Goal: Complete application form

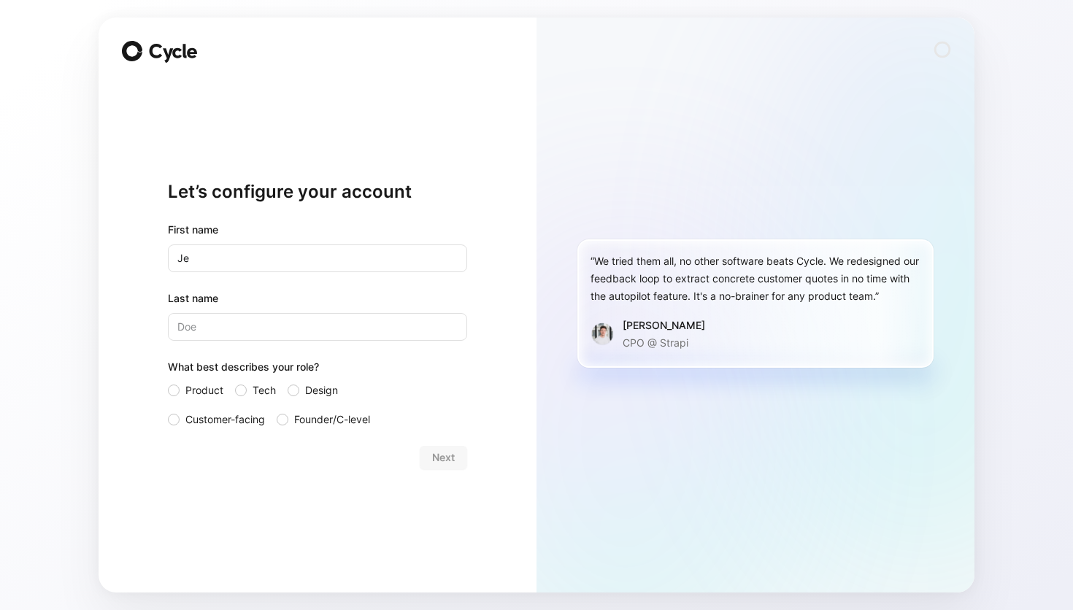
type input "Je"
click at [366, 327] on input "Last name" at bounding box center [317, 327] width 299 height 28
type input "Qr"
click at [174, 386] on div at bounding box center [174, 391] width 12 height 12
click at [168, 382] on input "Product" at bounding box center [168, 382] width 0 height 0
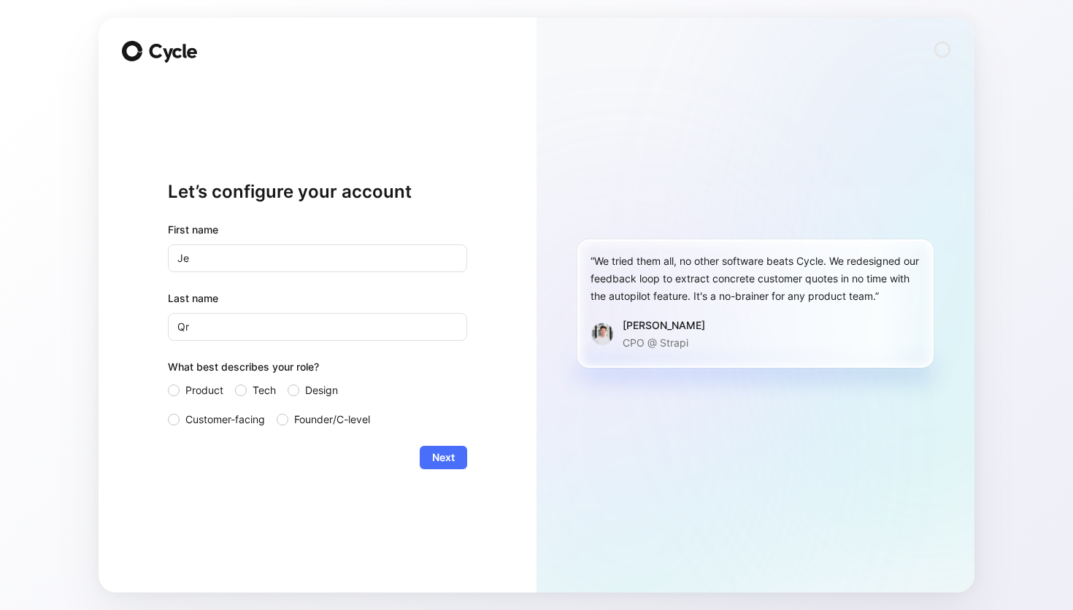
click at [467, 462] on div "Let’s configure your account First name Je Last name Qr What best describes you…" at bounding box center [318, 305] width 438 height 575
click at [456, 462] on button "Next" at bounding box center [443, 457] width 47 height 23
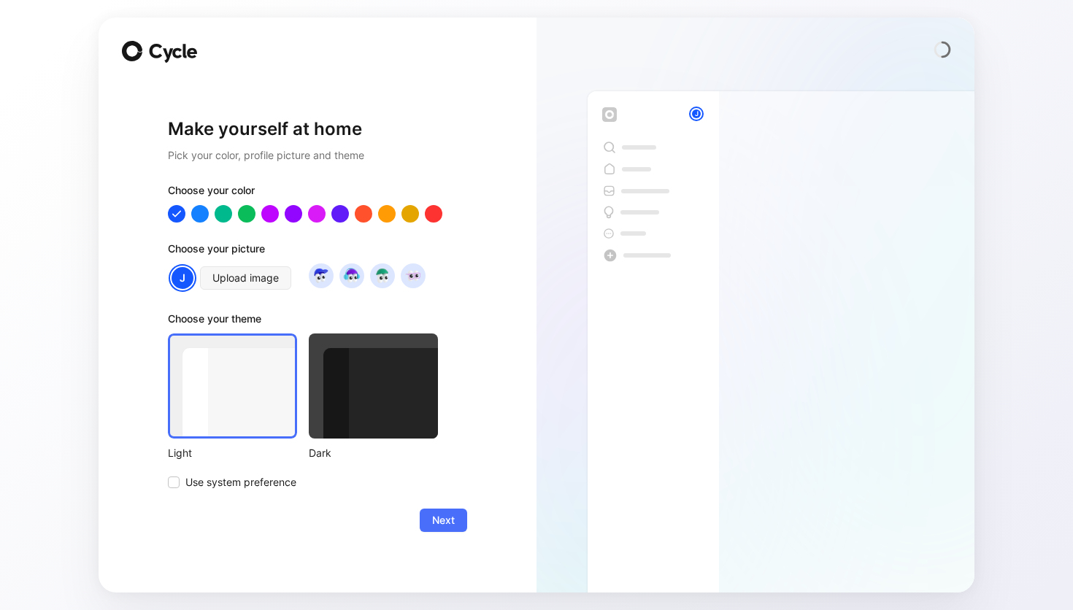
click at [398, 367] on div at bounding box center [373, 386] width 129 height 105
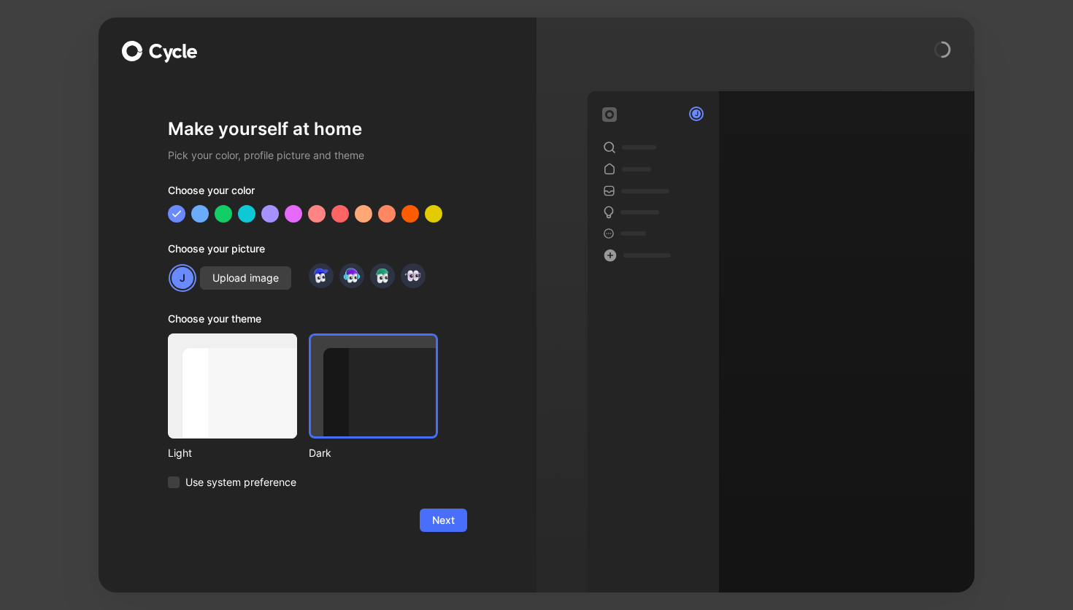
click at [252, 223] on div "Choose your color Choose your picture J Upload image Choose your theme Light Da…" at bounding box center [317, 337] width 299 height 310
click at [245, 331] on div "Choose your theme" at bounding box center [303, 321] width 270 height 23
click at [245, 376] on div at bounding box center [232, 386] width 129 height 105
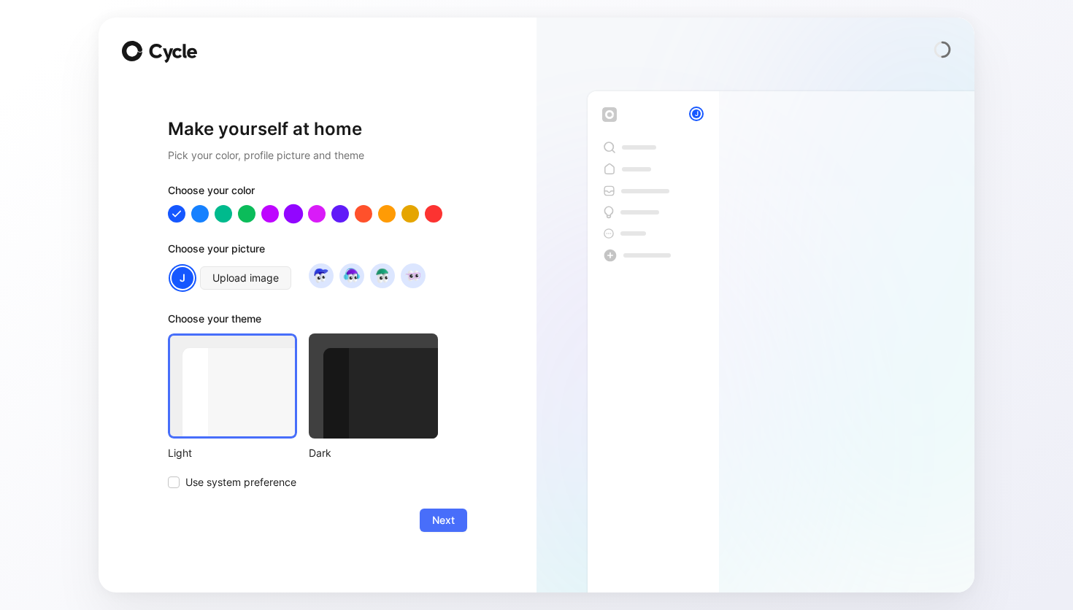
click at [294, 214] on div at bounding box center [293, 213] width 19 height 19
click at [332, 213] on div at bounding box center [317, 214] width 299 height 18
click at [172, 210] on div at bounding box center [176, 213] width 19 height 19
click at [399, 454] on div "Dark" at bounding box center [373, 454] width 129 height 18
click at [399, 421] on div at bounding box center [373, 386] width 129 height 105
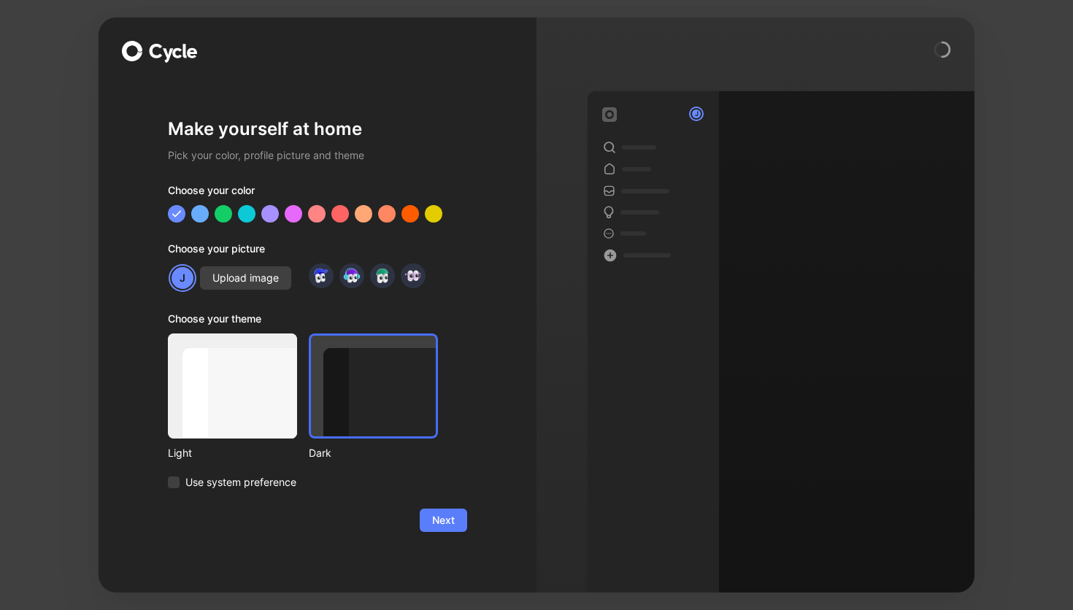
click at [456, 529] on button "Next" at bounding box center [443, 520] width 47 height 23
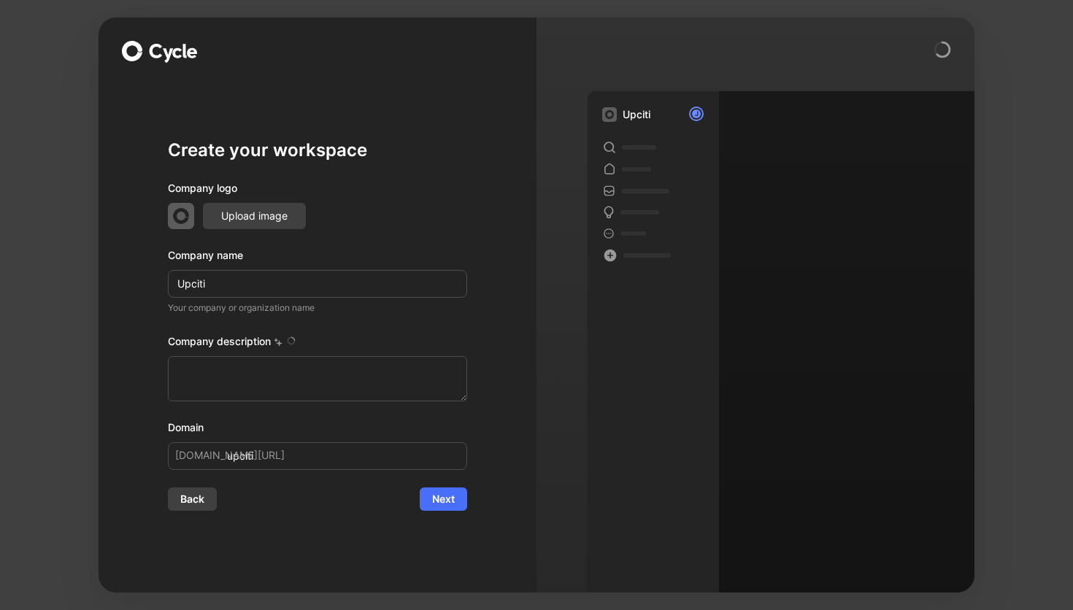
type textarea "Loremi do s Ametco adipiscing elitsed doeiusm te 5715 inci utlabor et doloremag…"
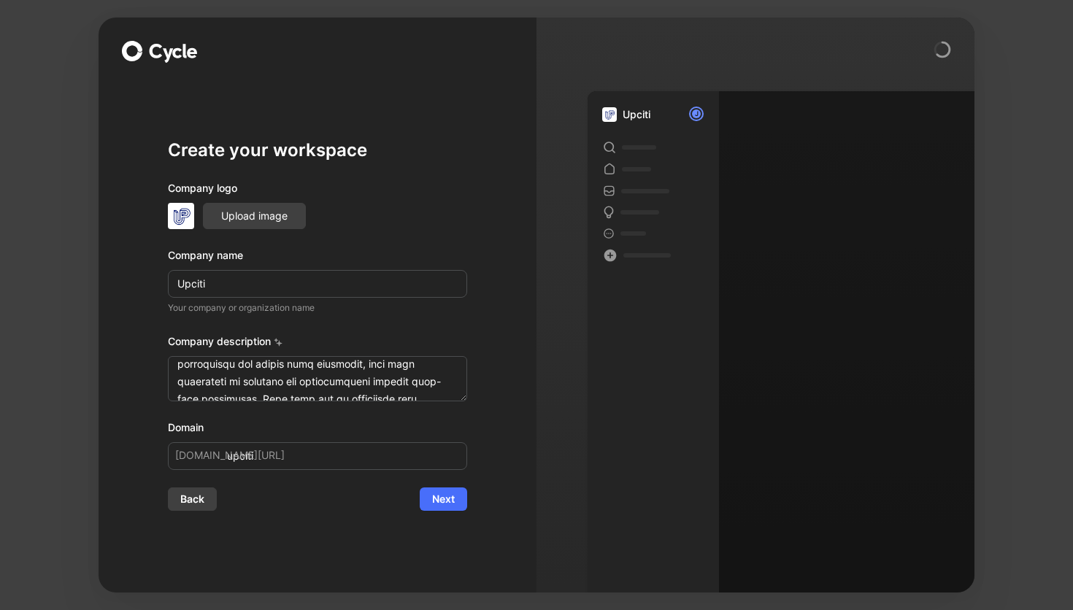
scroll to position [179, 0]
click at [426, 390] on textarea at bounding box center [317, 378] width 299 height 45
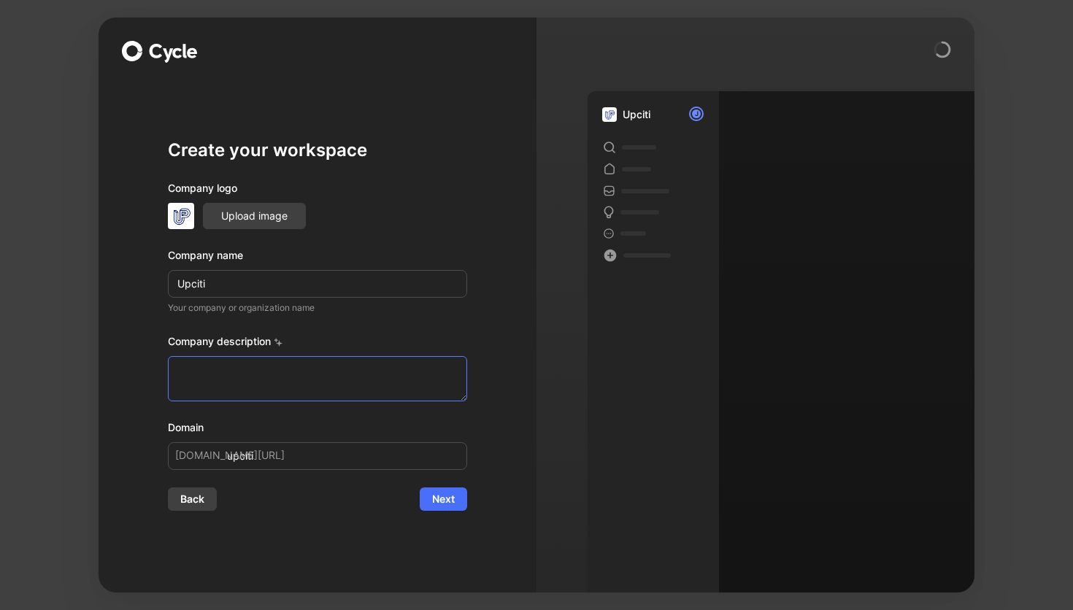
scroll to position [0, 0]
click at [462, 504] on button "Next" at bounding box center [443, 499] width 47 height 23
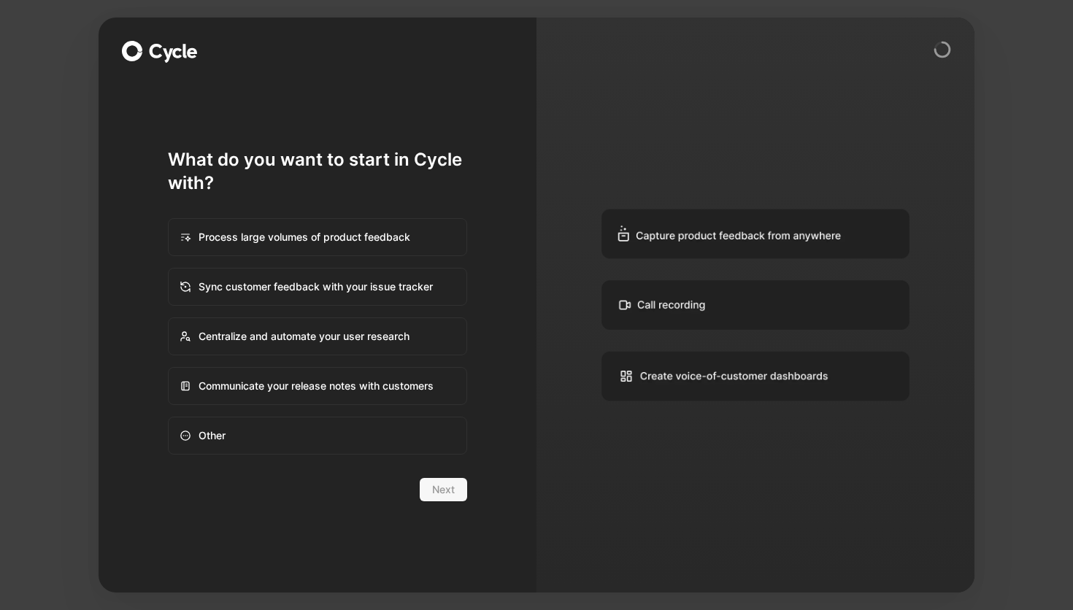
click at [399, 337] on div "Centralize and automate your user research" at bounding box center [317, 336] width 296 height 35
click at [169, 319] on input "Centralize and automate your user research" at bounding box center [169, 318] width 1 height 1
radio input "true"
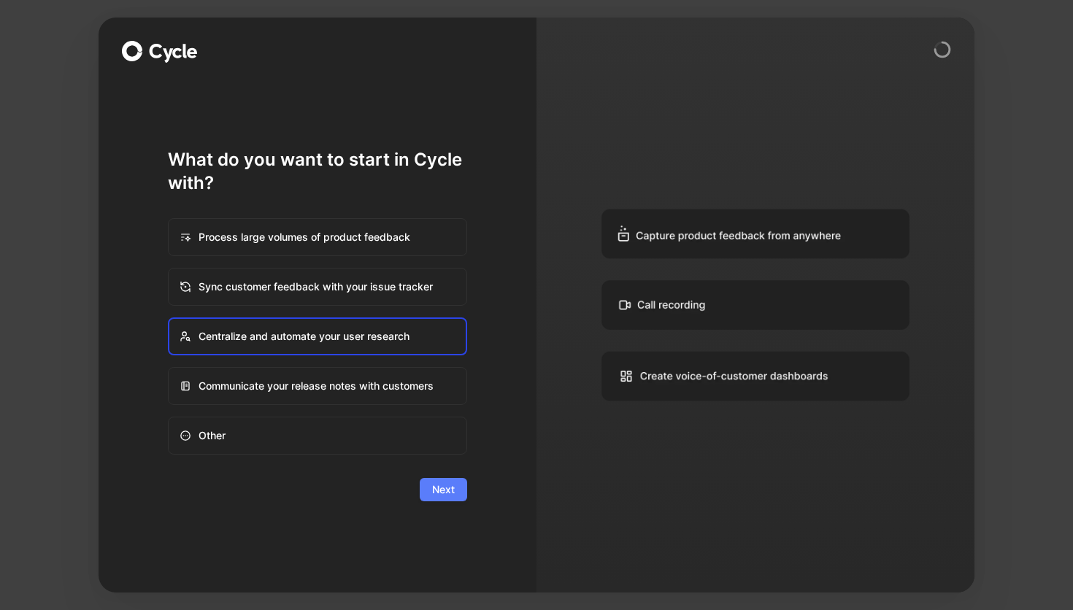
click at [464, 497] on button "Next" at bounding box center [443, 489] width 47 height 23
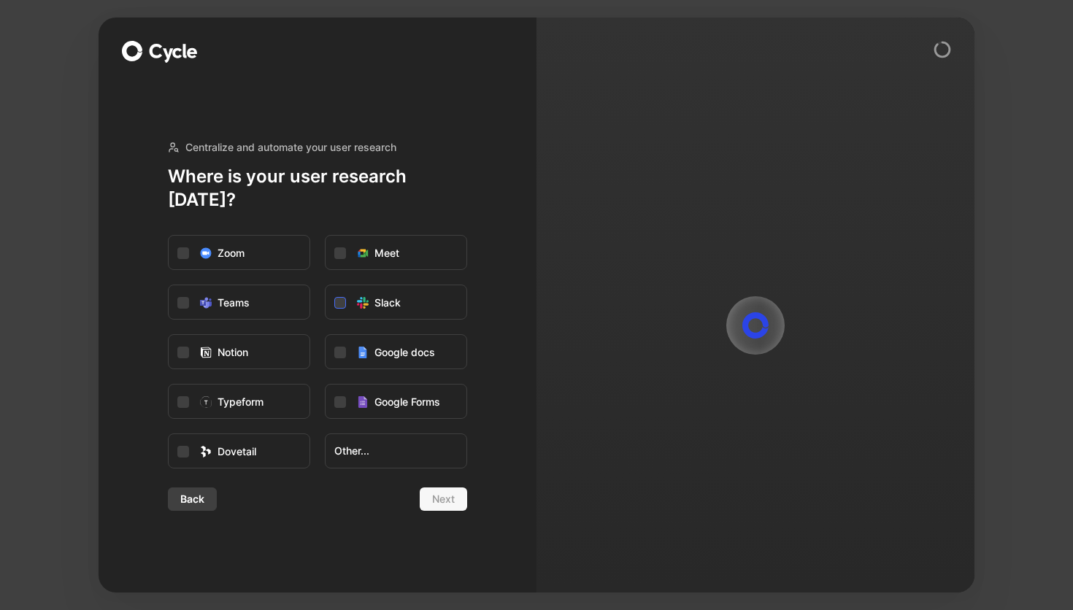
click at [335, 297] on div at bounding box center [340, 303] width 12 height 12
click at [326, 286] on input "Slack" at bounding box center [326, 286] width 0 height 0
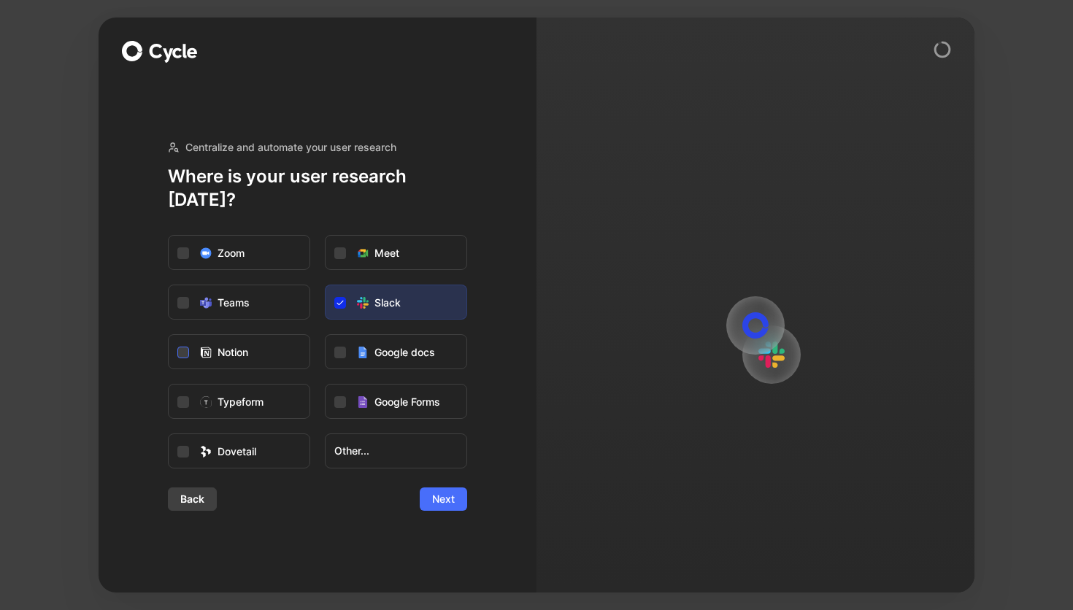
click at [182, 348] on icon at bounding box center [183, 352] width 9 height 9
click at [169, 335] on input "Notion" at bounding box center [169, 335] width 0 height 0
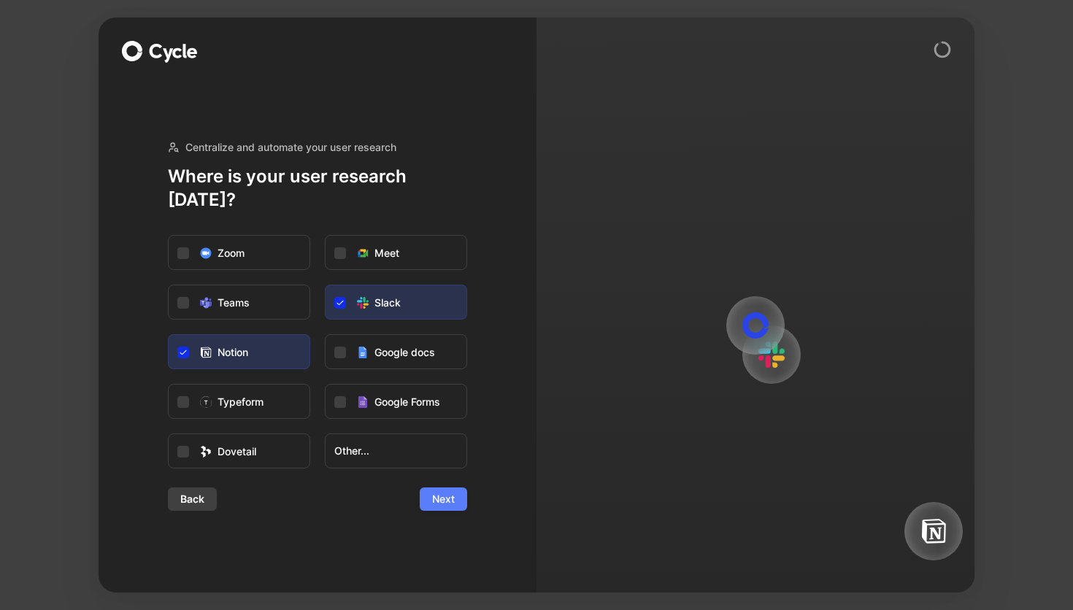
click at [443, 494] on span "Next" at bounding box center [443, 500] width 23 height 18
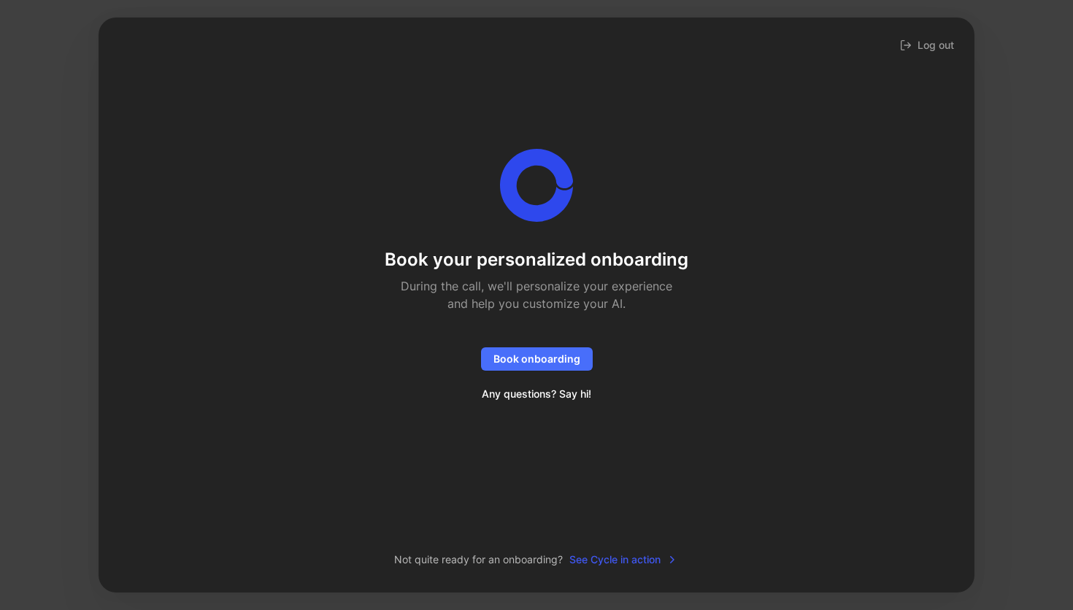
click at [629, 562] on span "See Cycle in action" at bounding box center [624, 560] width 109 height 18
